Goal: Communication & Community: Answer question/provide support

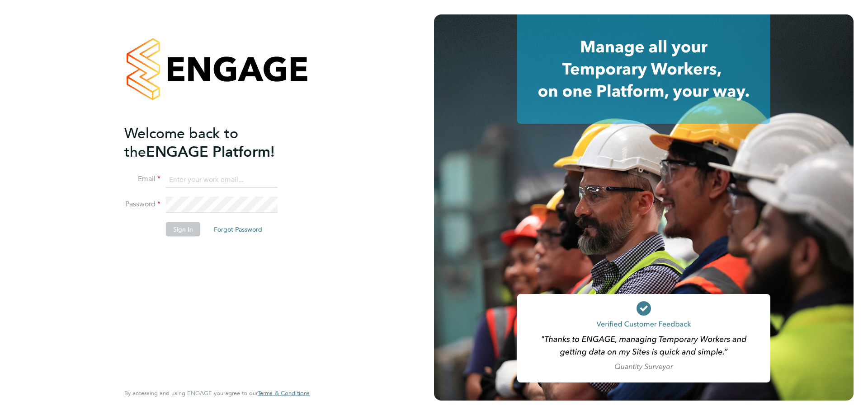
type input "[EMAIL_ADDRESS][DOMAIN_NAME]"
click at [183, 231] on button "Sign In" at bounding box center [183, 229] width 34 height 14
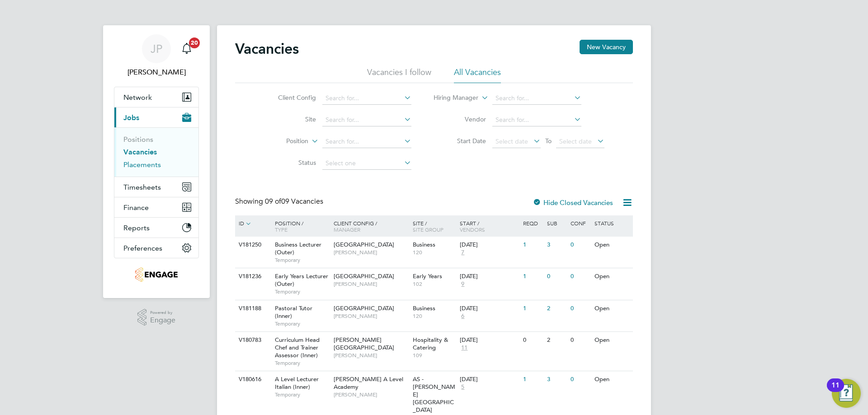
click at [142, 166] on link "Placements" at bounding box center [142, 164] width 38 height 9
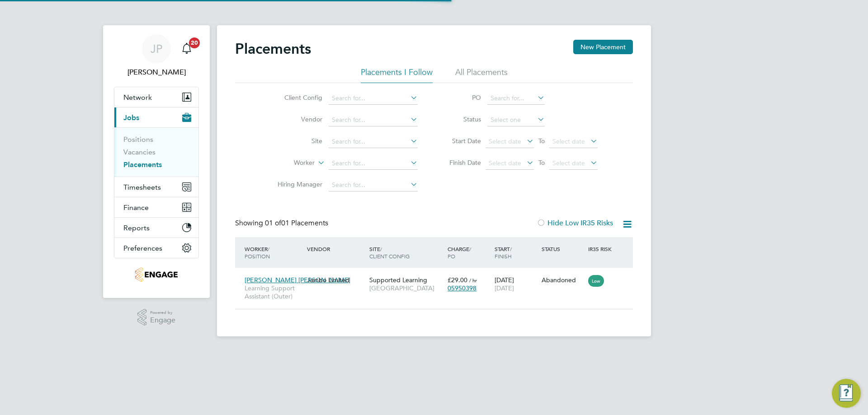
scroll to position [9, 42]
click at [307, 282] on div "Jambo Limited" at bounding box center [336, 280] width 62 height 17
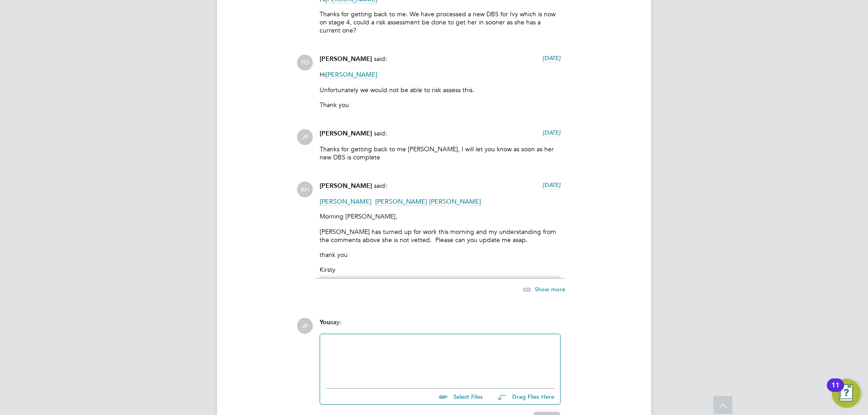
scroll to position [2074, 0]
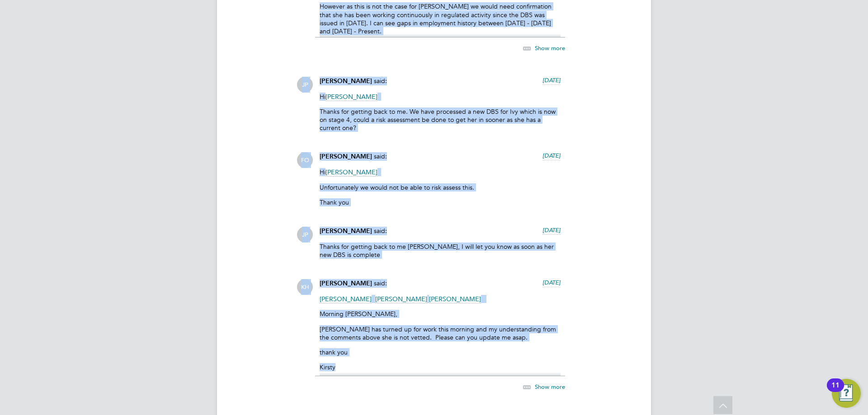
drag, startPoint x: 239, startPoint y: 105, endPoint x: 489, endPoint y: 357, distance: 355.0
copy div "OMMUNICATIONS Operational Communications (18) Use the following section to shar…"
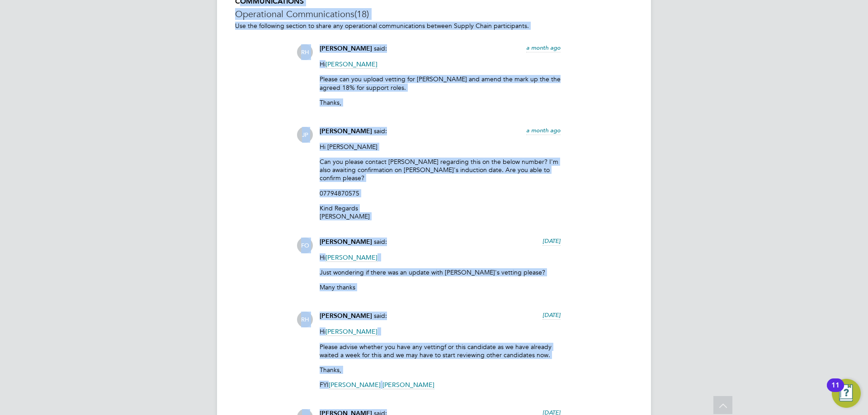
click at [387, 191] on div "Hi Rufena Can you please contact Tamsin regarding this on the below number? I'm…" at bounding box center [439, 183] width 241 height 81
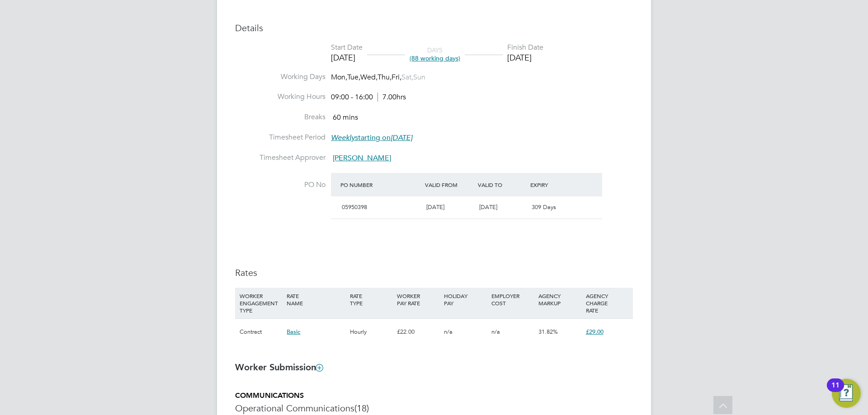
scroll to position [678, 0]
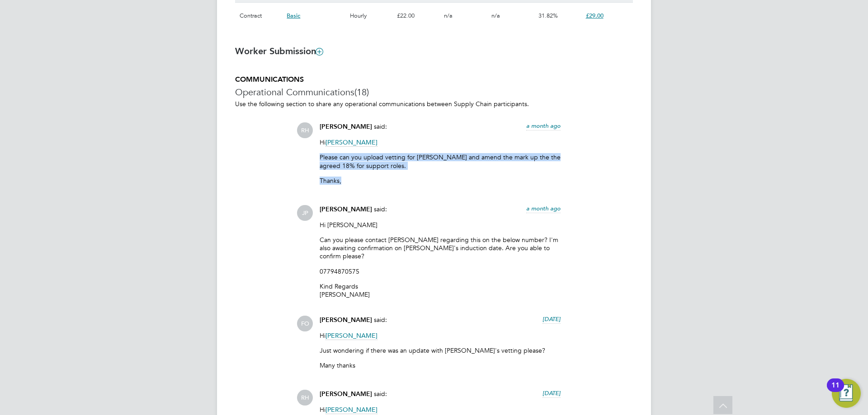
drag, startPoint x: 358, startPoint y: 177, endPoint x: 298, endPoint y: 147, distance: 67.3
click at [298, 147] on div "RH Rufena Haque said: a month ago Hi James Pedley Please can you upload vetting…" at bounding box center [464, 156] width 336 height 69
click at [362, 161] on p "Please can you upload vetting for Ivy and amend the mark up the the agreed 18% …" at bounding box center [439, 161] width 241 height 16
click at [363, 179] on p "Thanks," at bounding box center [439, 181] width 241 height 8
drag, startPoint x: 354, startPoint y: 179, endPoint x: 306, endPoint y: 127, distance: 70.7
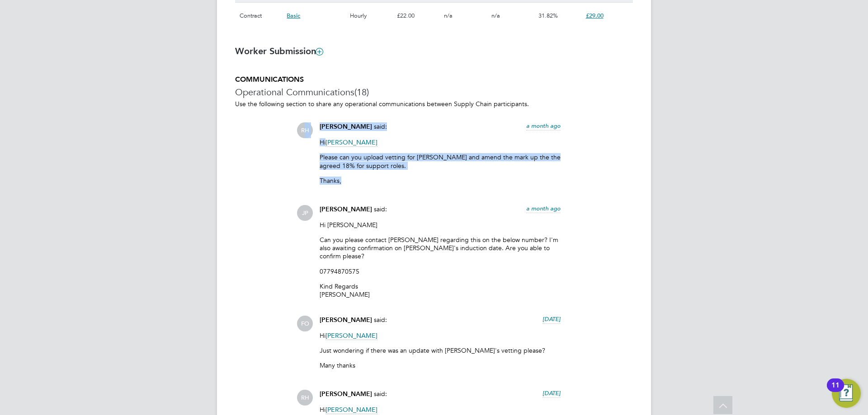
click at [306, 127] on div "RH Rufena Haque said: a month ago Hi James Pedley Please can you upload vetting…" at bounding box center [464, 156] width 336 height 69
copy div "H Rufena Haque said: a month ago Hi James Pedley Please can you upload vetting …"
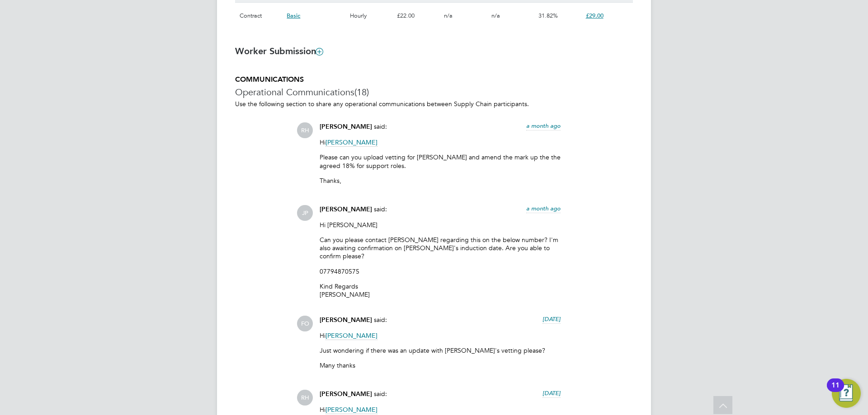
click at [338, 244] on p "Can you please contact Tamsin regarding this on the below number? I'm also awai…" at bounding box center [439, 248] width 241 height 25
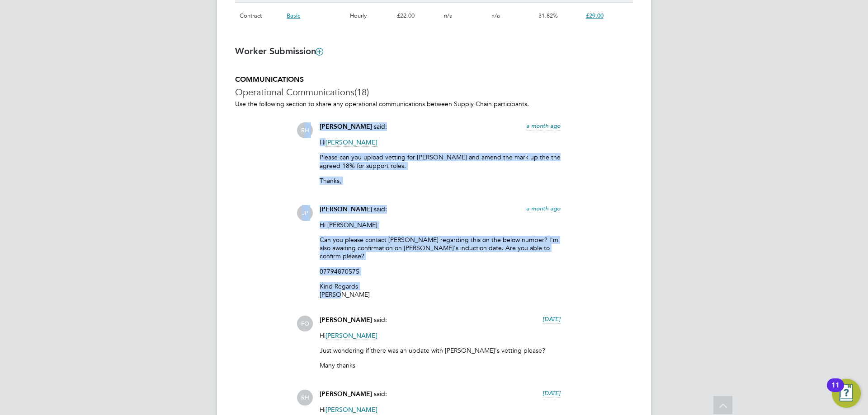
drag, startPoint x: 345, startPoint y: 291, endPoint x: 305, endPoint y: 127, distance: 169.0
copy div "H Rufena Haque said: a month ago Hi James Pedley Please can you upload vetting …"
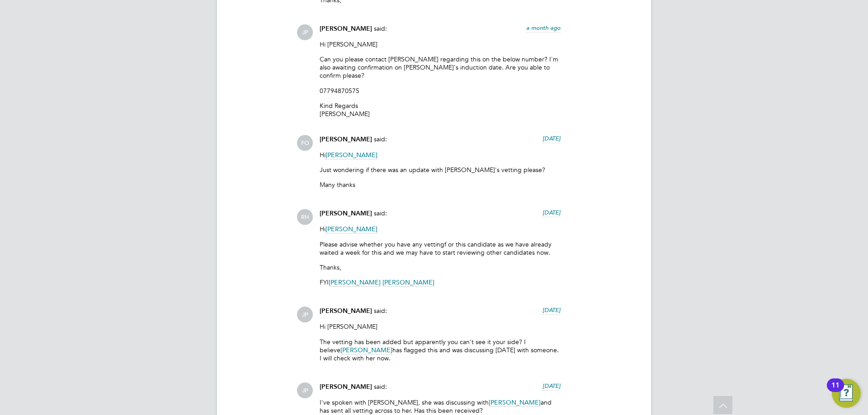
scroll to position [904, 0]
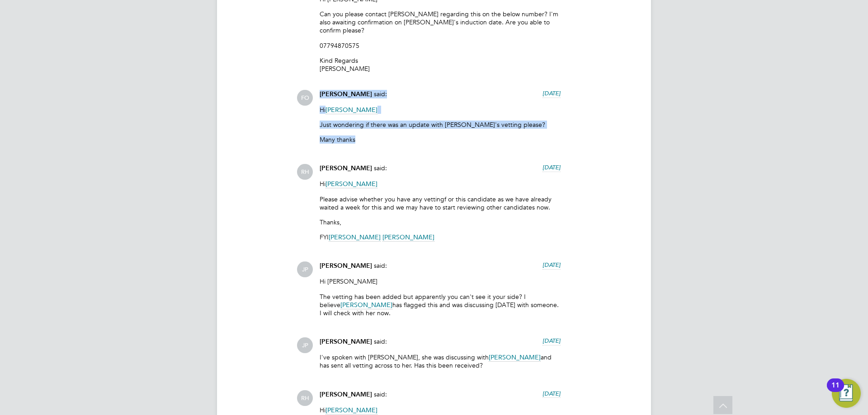
drag, startPoint x: 364, startPoint y: 134, endPoint x: 282, endPoint y: 92, distance: 92.6
copy div "Francesca O'Riordan said: 22 days ago Hi James Pedley Just wondering if there w…"
click at [451, 139] on p "Many thanks" at bounding box center [439, 140] width 241 height 8
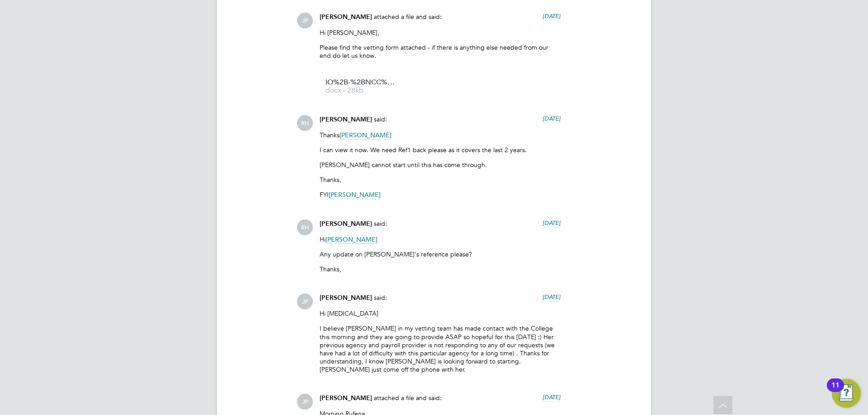
scroll to position [1401, 0]
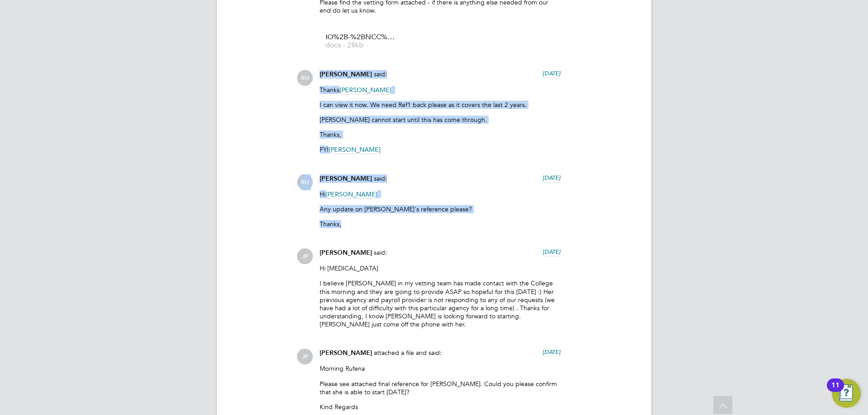
drag, startPoint x: 352, startPoint y: 225, endPoint x: 291, endPoint y: 78, distance: 159.0
click at [291, 78] on div "COMMUNICATIONS Operational Communications (18) Use the following section to sha…" at bounding box center [434, 248] width 398 height 1793
copy div "Rufena Haque said: 20 days ago Thanks James Pedley I can view it now. We need R…"
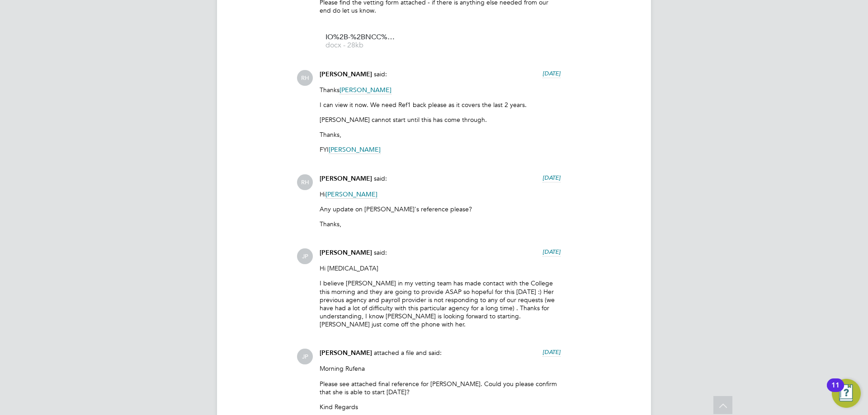
click at [420, 240] on div "RH Rufena Haque said: a month ago Hi James Pedley Please can you upload vetting…" at bounding box center [464, 210] width 336 height 1623
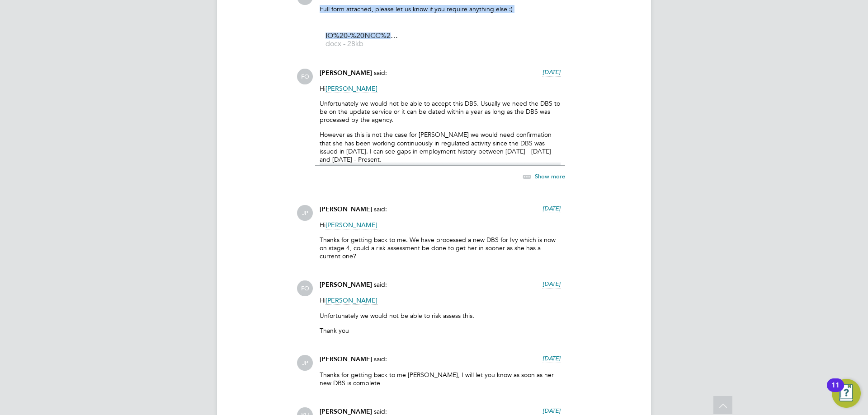
scroll to position [1891, 0]
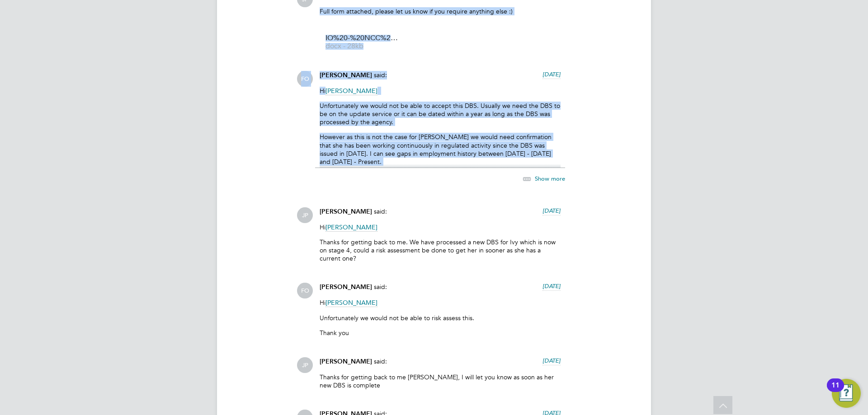
drag, startPoint x: 317, startPoint y: 155, endPoint x: 402, endPoint y: 147, distance: 85.3
copy div "James Pedley attached a file and said: 15 days ago Full form attached, please l…"
